Goal: Information Seeking & Learning: Find specific fact

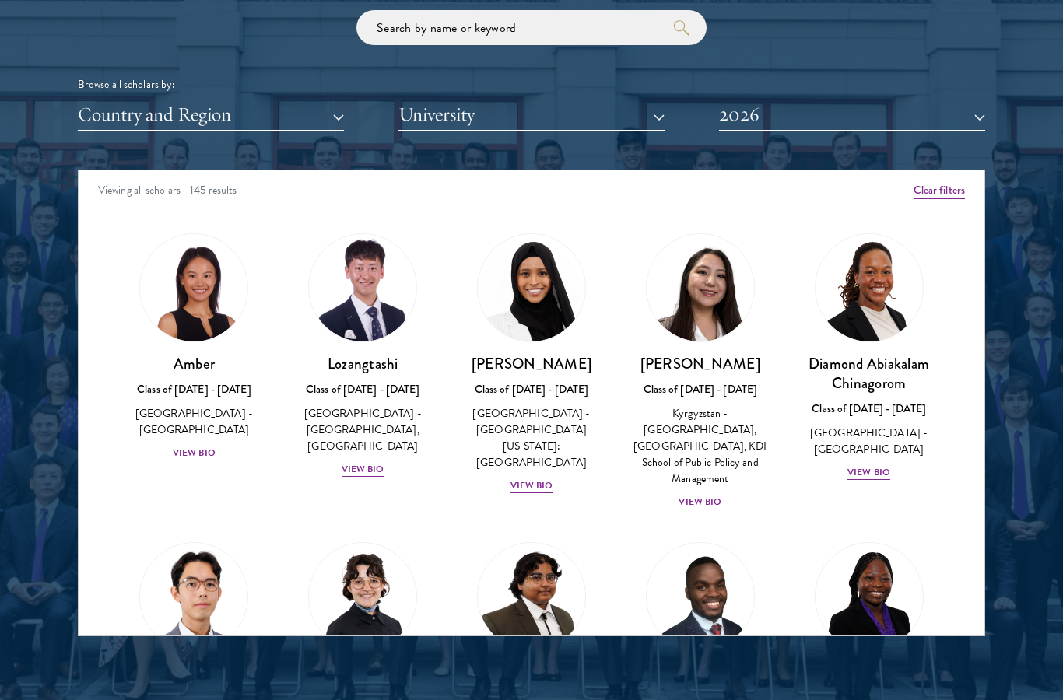
scroll to position [1874, 0]
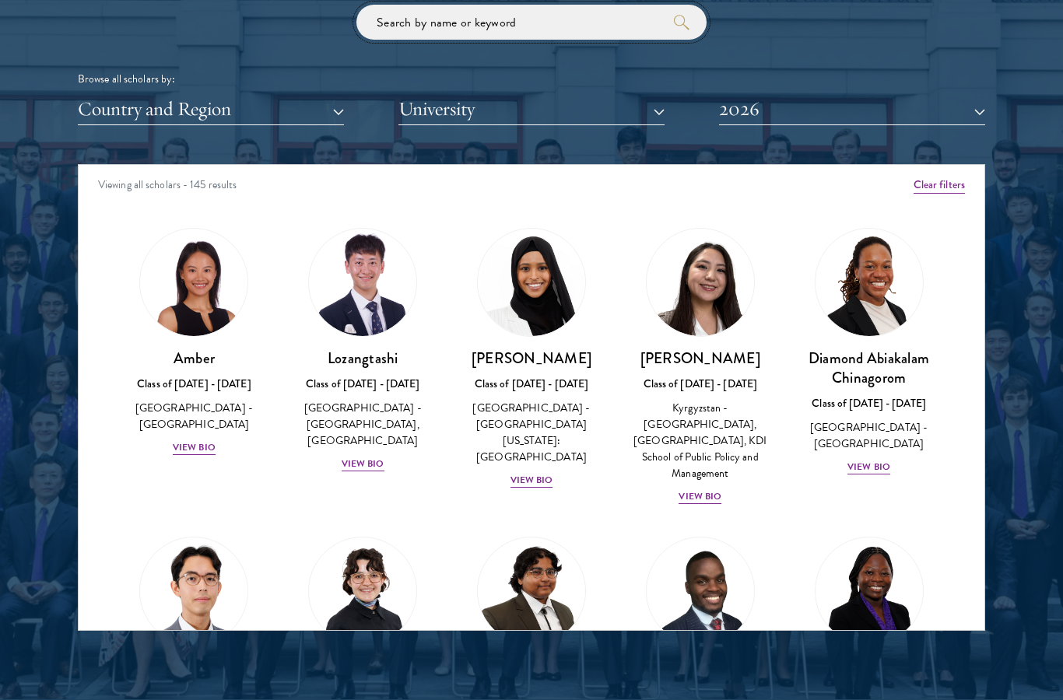
click at [591, 20] on input "search" at bounding box center [531, 22] width 350 height 35
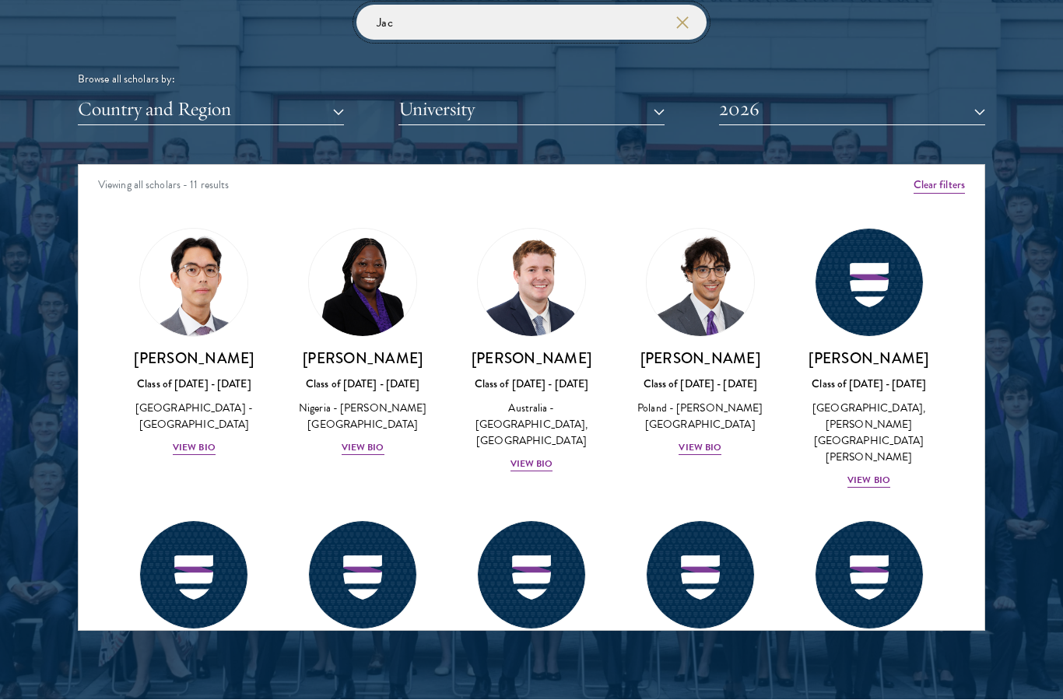
scroll to position [1575, 0]
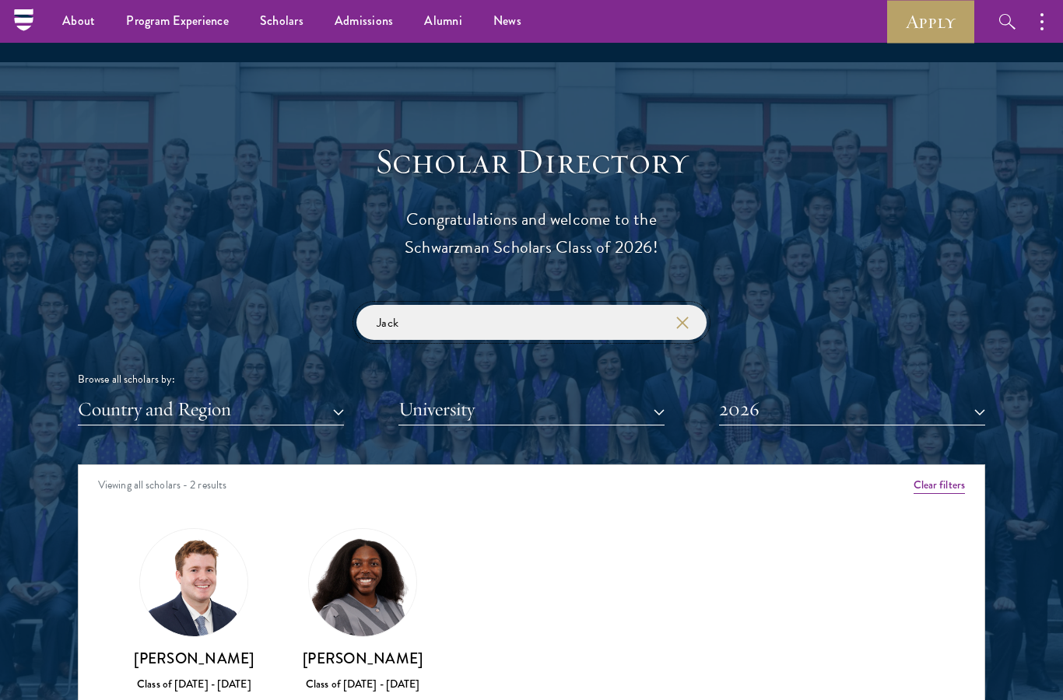
type input "Jack"
click button "submit" at bounding box center [0, 0] width 0 height 0
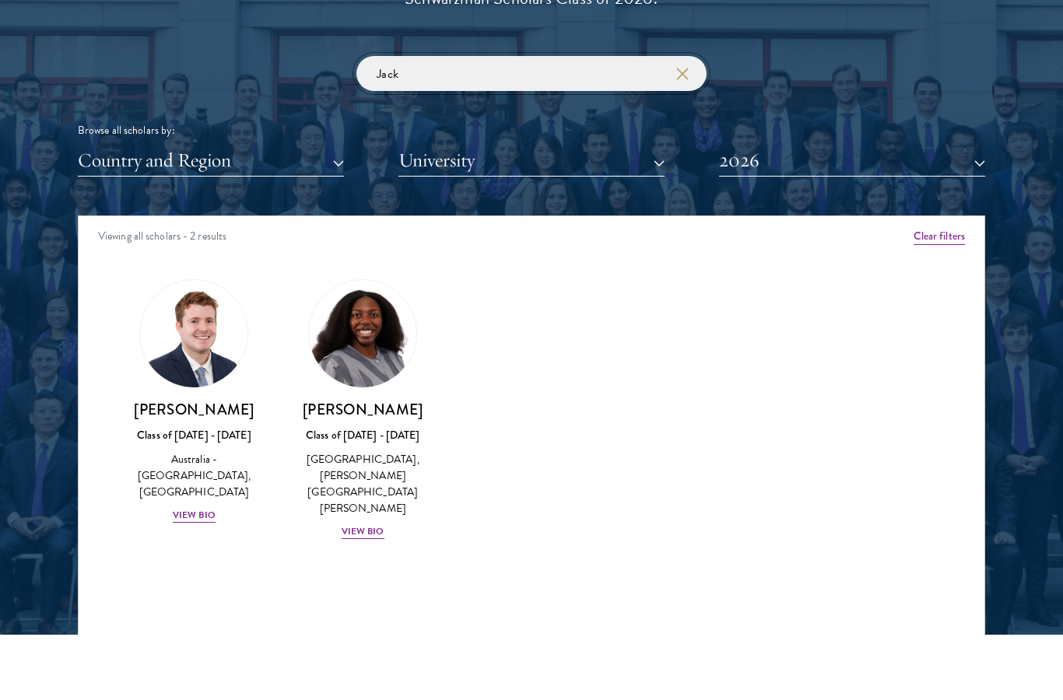
scroll to position [1786, 0]
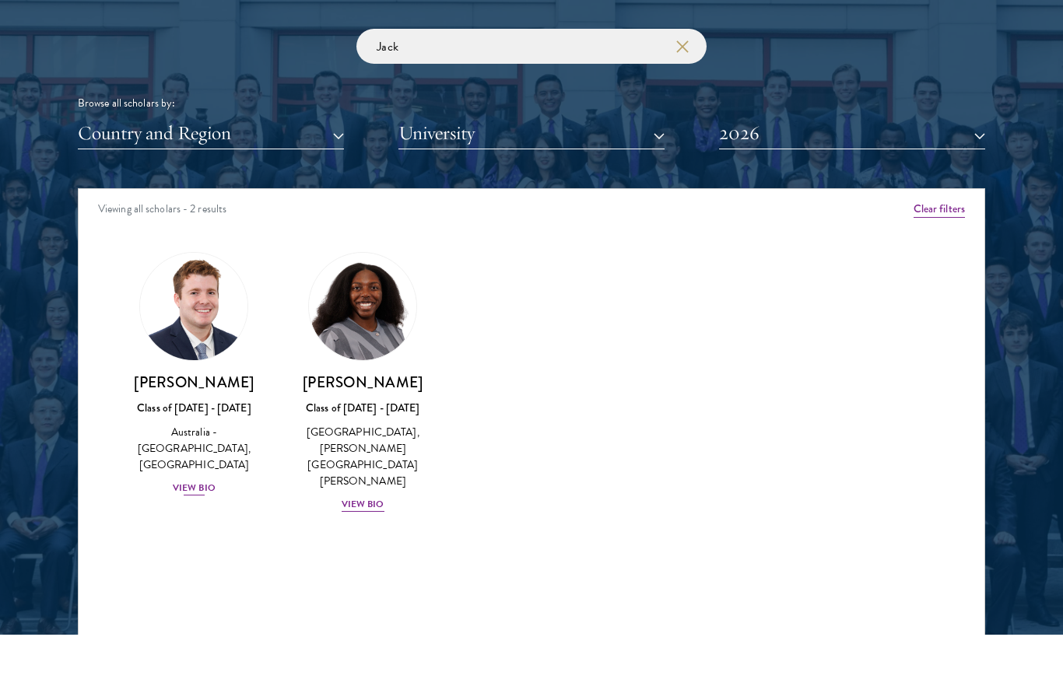
click at [191, 546] on div "View Bio" at bounding box center [194, 553] width 43 height 15
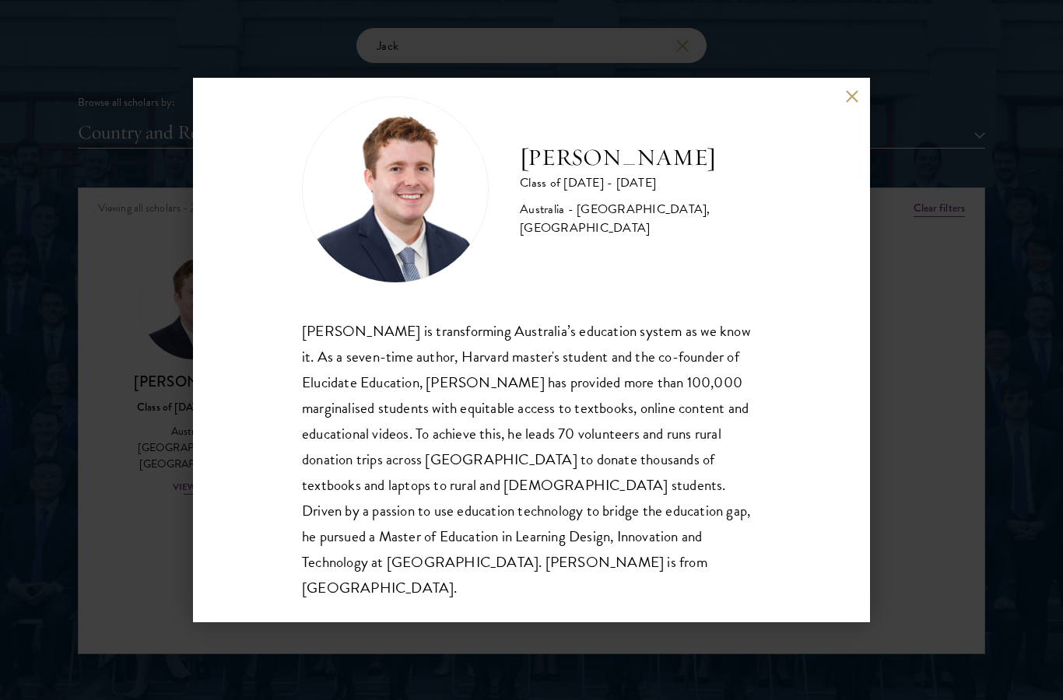
scroll to position [27, 0]
click at [846, 103] on button at bounding box center [851, 95] width 13 height 13
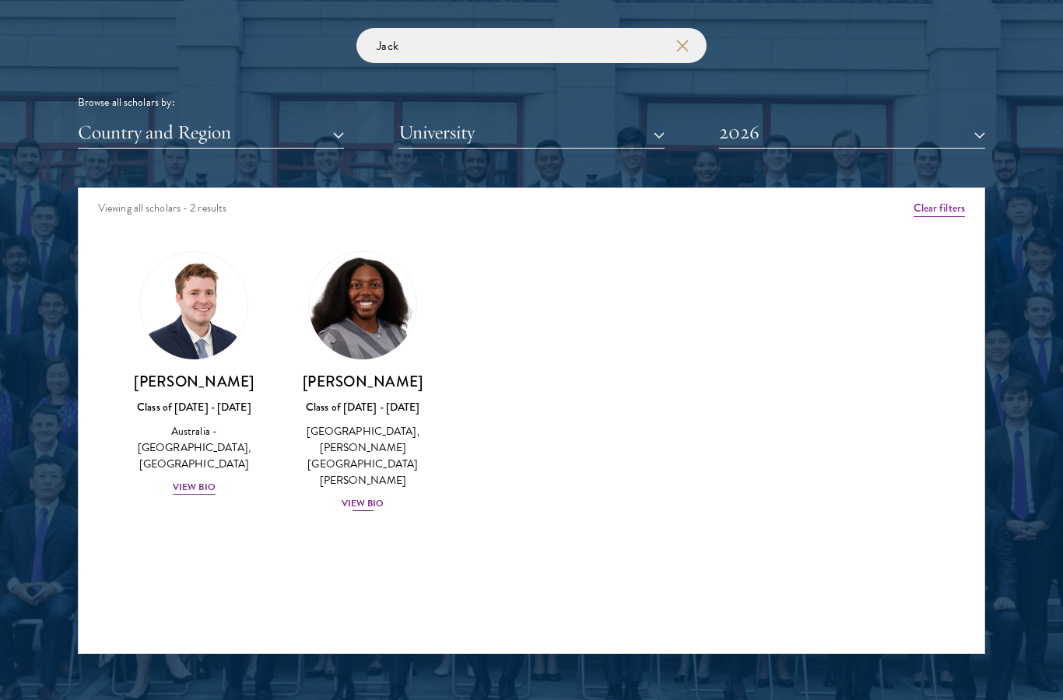
click at [373, 496] on div "View Bio" at bounding box center [363, 503] width 43 height 15
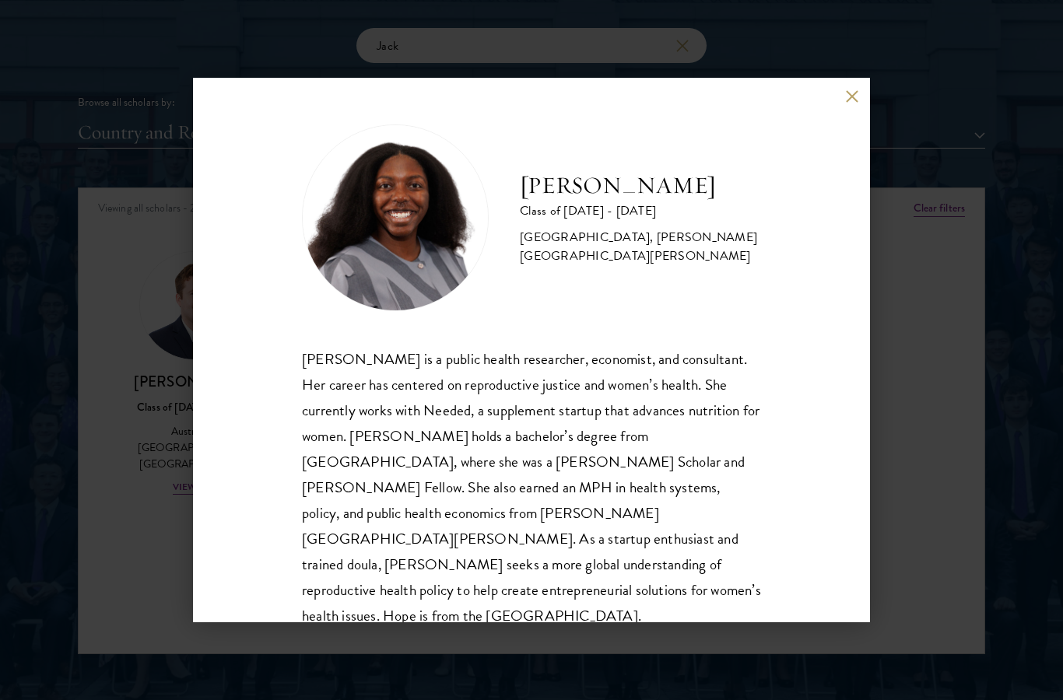
click at [847, 103] on button at bounding box center [851, 95] width 13 height 13
